Goal: Ask a question

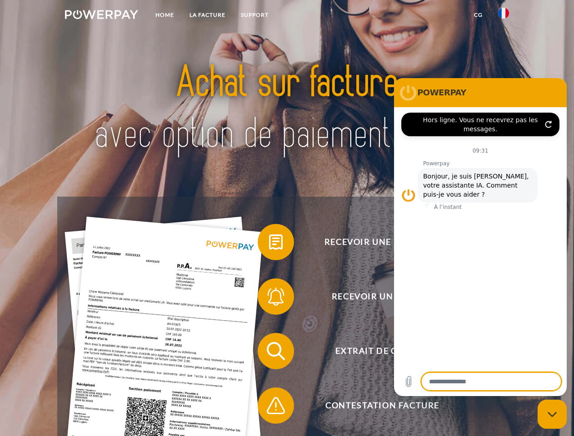
click at [101, 16] on img at bounding box center [101, 14] width 73 height 9
click at [503, 16] on img at bounding box center [503, 13] width 11 height 11
click at [478, 15] on link "CG" at bounding box center [478, 15] width 24 height 16
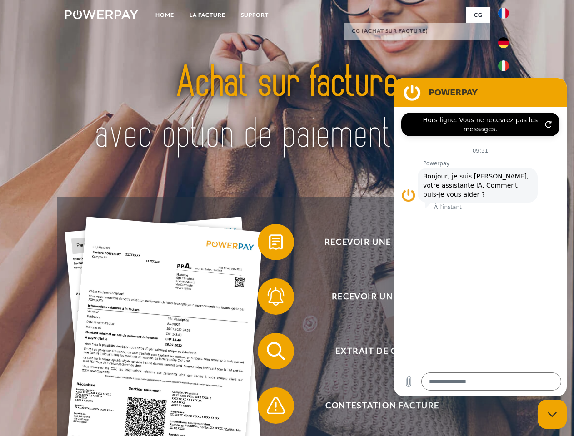
click at [269, 244] on span at bounding box center [261, 241] width 45 height 45
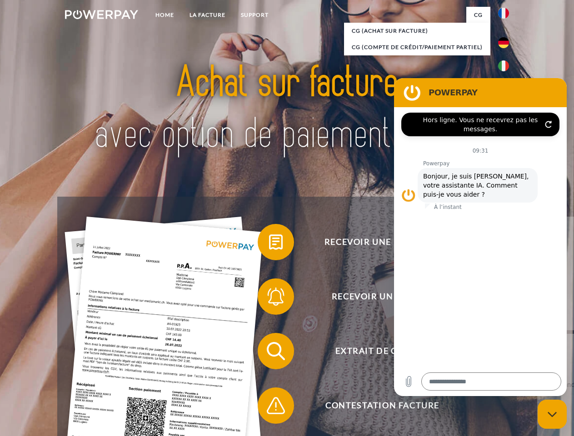
click at [269, 298] on span at bounding box center [261, 296] width 45 height 45
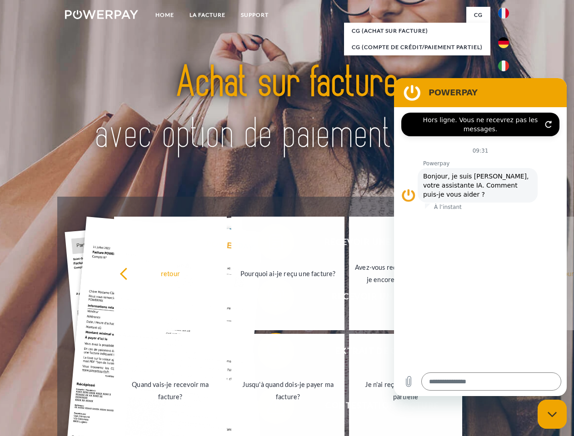
click at [269, 353] on link "Jusqu'à quand dois-je payer ma facture?" at bounding box center [287, 391] width 113 height 114
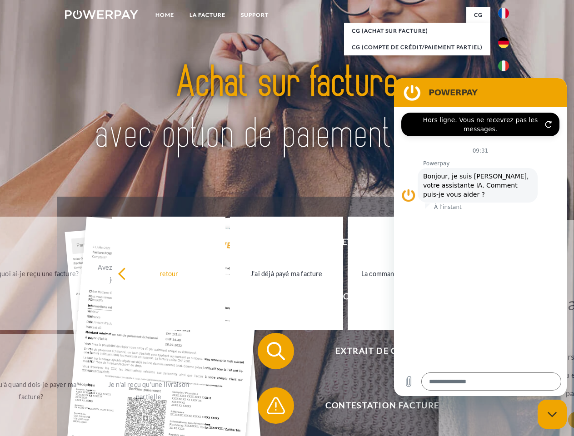
click at [269, 408] on span at bounding box center [261, 405] width 45 height 45
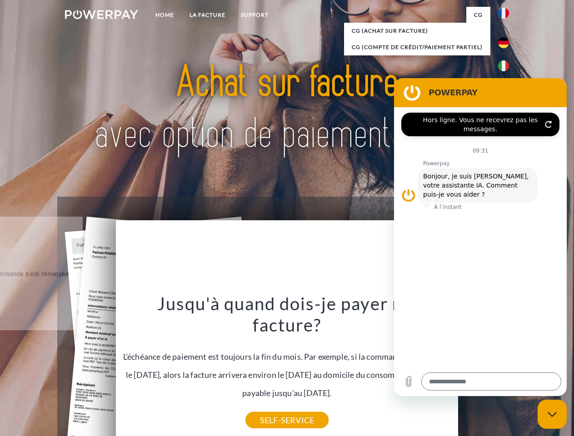
click at [552, 414] on icon "Fermer la fenêtre de messagerie" at bounding box center [552, 415] width 10 height 6
type textarea "*"
